Goal: Task Accomplishment & Management: Use online tool/utility

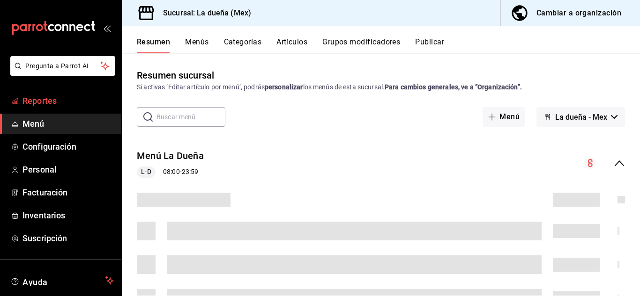
click at [75, 104] on span "Reportes" at bounding box center [67, 101] width 91 height 13
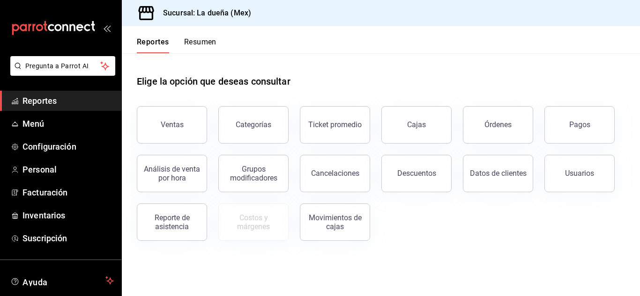
click at [75, 104] on span "Reportes" at bounding box center [67, 101] width 91 height 13
click at [320, 229] on div "Movimientos de cajas" at bounding box center [335, 223] width 58 height 18
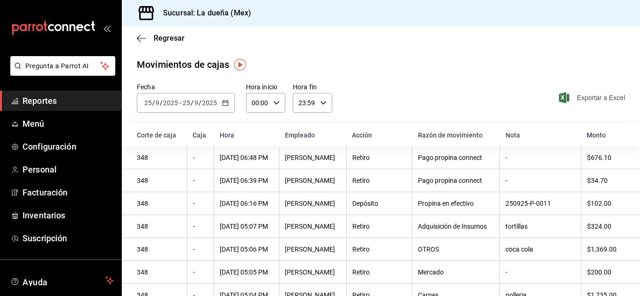
click at [574, 97] on span "Exportar a Excel" at bounding box center [593, 97] width 64 height 11
